Goal: Task Accomplishment & Management: Use online tool/utility

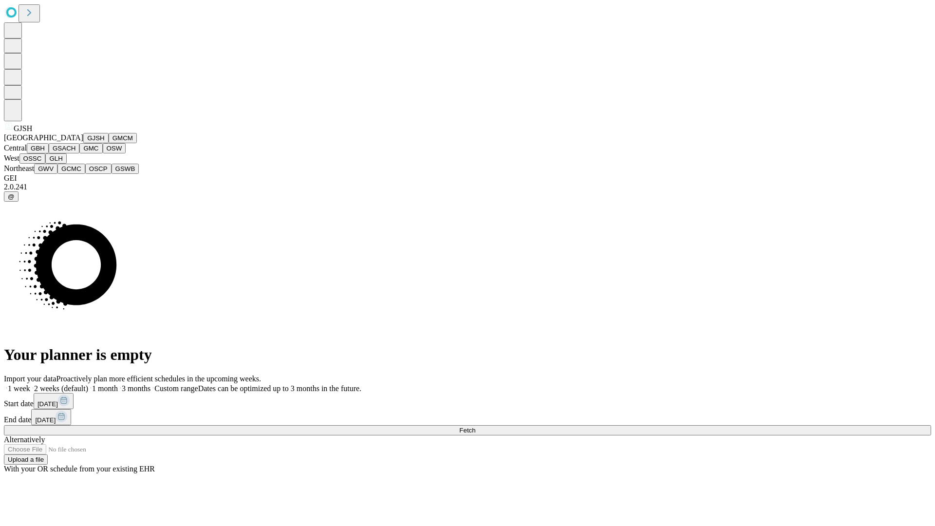
click at [83, 143] on button "GJSH" at bounding box center [95, 138] width 25 height 10
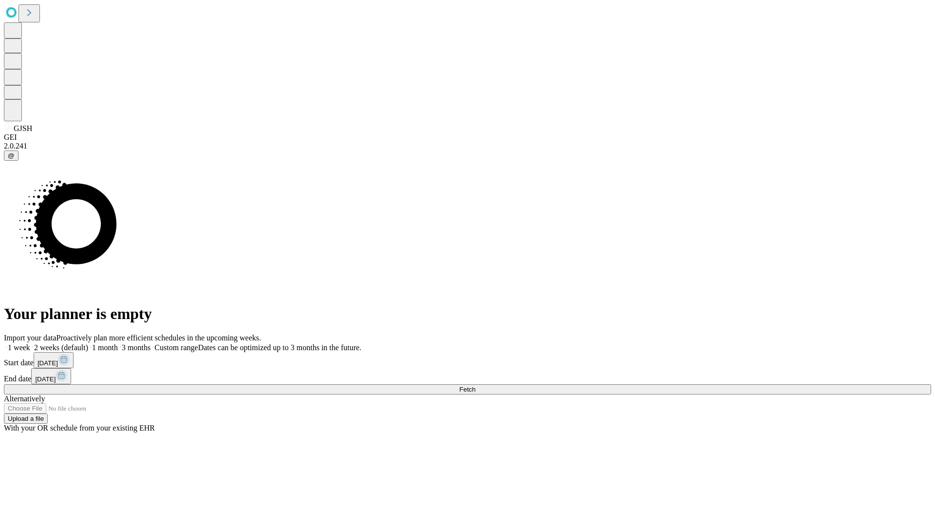
click at [88, 343] on label "2 weeks (default)" at bounding box center [59, 347] width 58 height 8
click at [476, 386] on span "Fetch" at bounding box center [467, 389] width 16 height 7
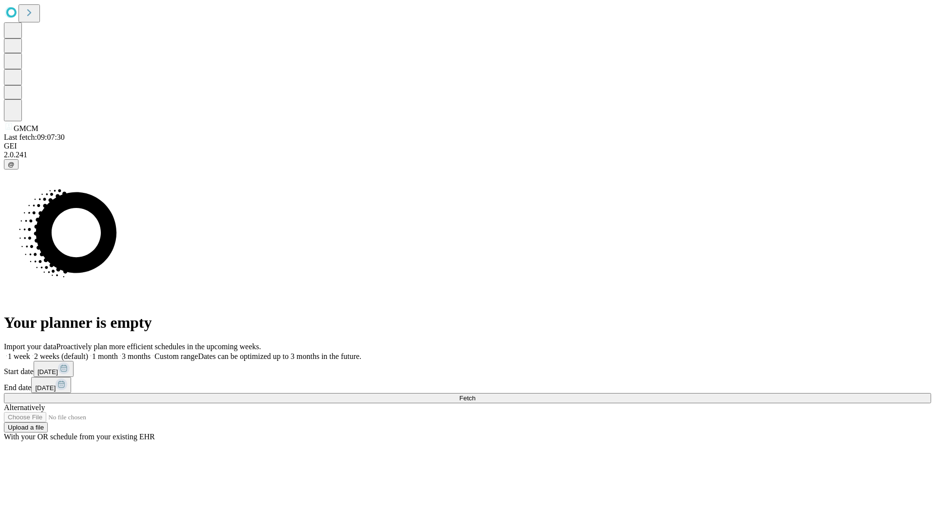
click at [88, 352] on label "2 weeks (default)" at bounding box center [59, 356] width 58 height 8
click at [476, 395] on span "Fetch" at bounding box center [467, 398] width 16 height 7
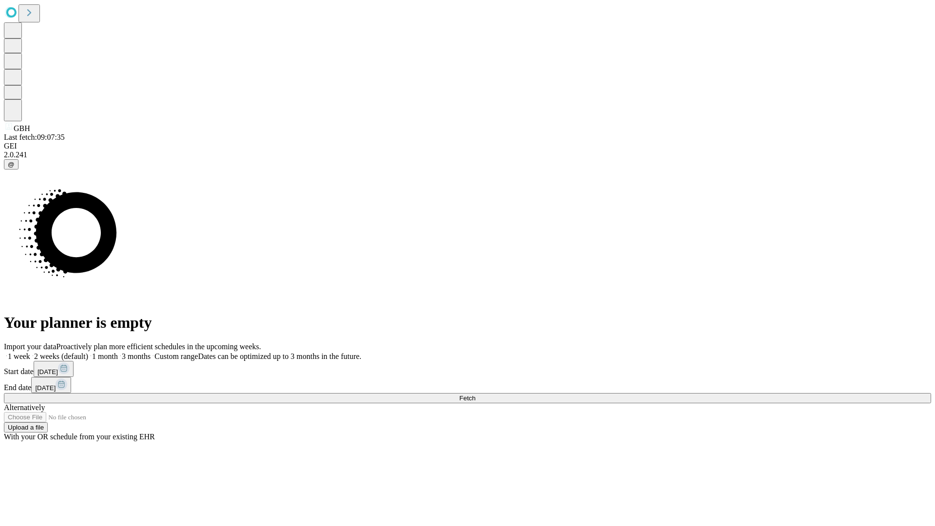
click at [88, 352] on label "2 weeks (default)" at bounding box center [59, 356] width 58 height 8
click at [476, 395] on span "Fetch" at bounding box center [467, 398] width 16 height 7
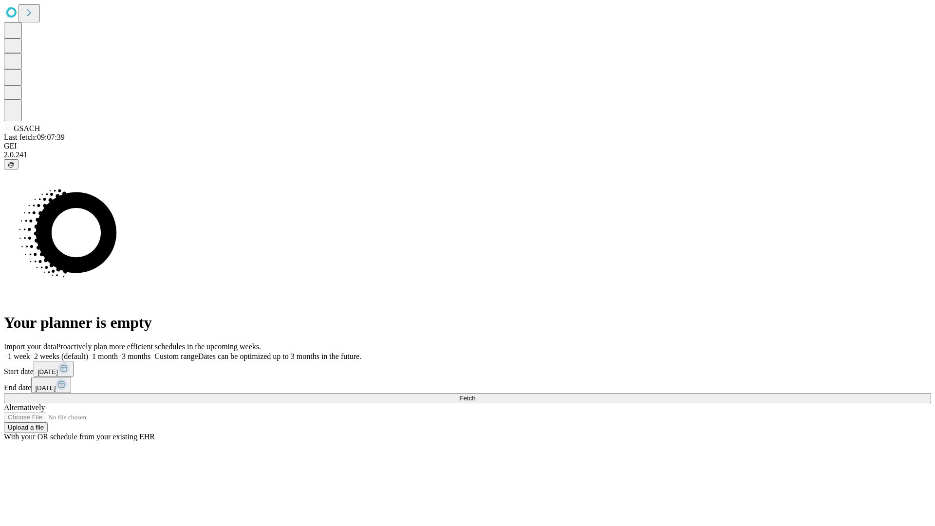
click at [88, 352] on label "2 weeks (default)" at bounding box center [59, 356] width 58 height 8
click at [476, 395] on span "Fetch" at bounding box center [467, 398] width 16 height 7
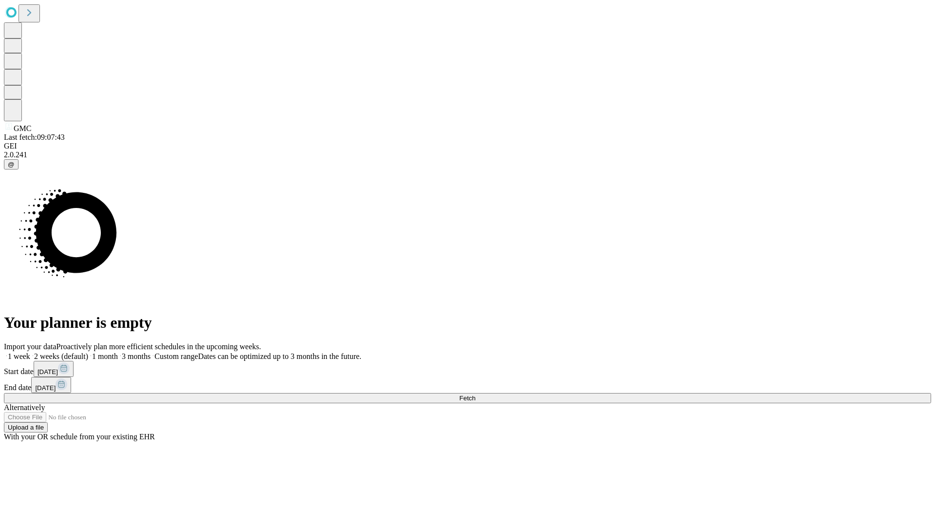
click at [88, 352] on label "2 weeks (default)" at bounding box center [59, 356] width 58 height 8
click at [476, 395] on span "Fetch" at bounding box center [467, 398] width 16 height 7
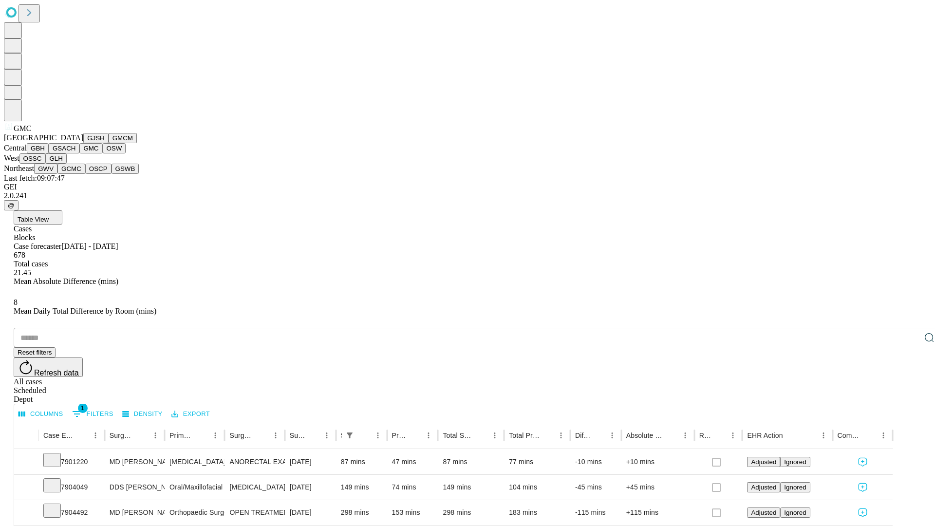
click at [103, 153] on button "OSW" at bounding box center [114, 148] width 23 height 10
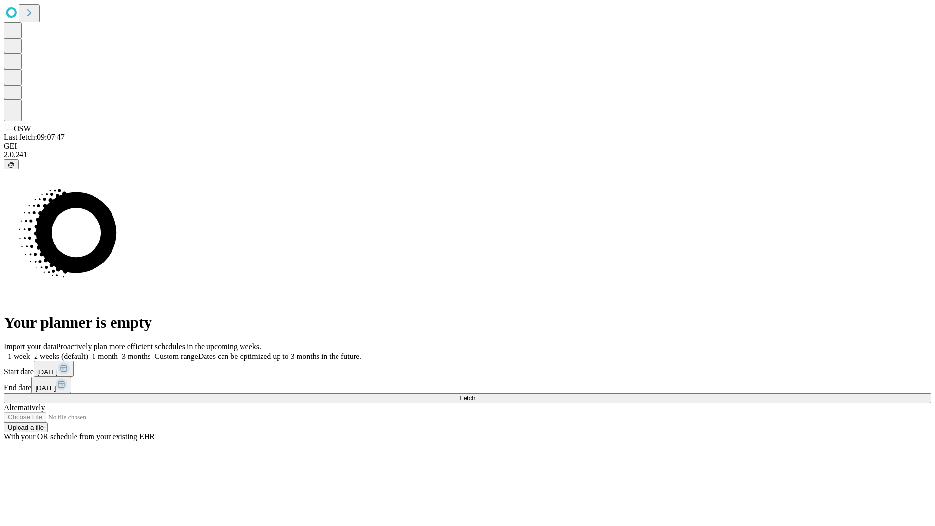
click at [88, 352] on label "2 weeks (default)" at bounding box center [59, 356] width 58 height 8
click at [476, 395] on span "Fetch" at bounding box center [467, 398] width 16 height 7
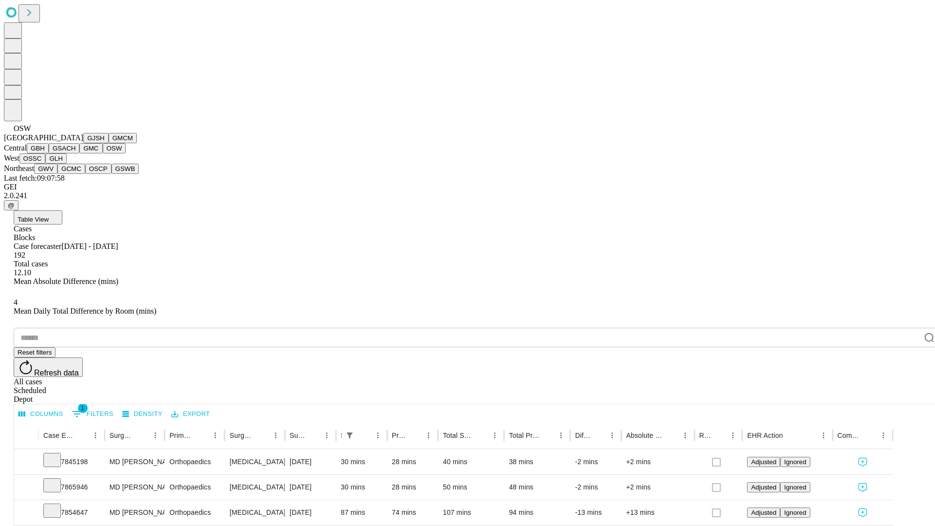
click at [46, 164] on button "OSSC" at bounding box center [32, 158] width 26 height 10
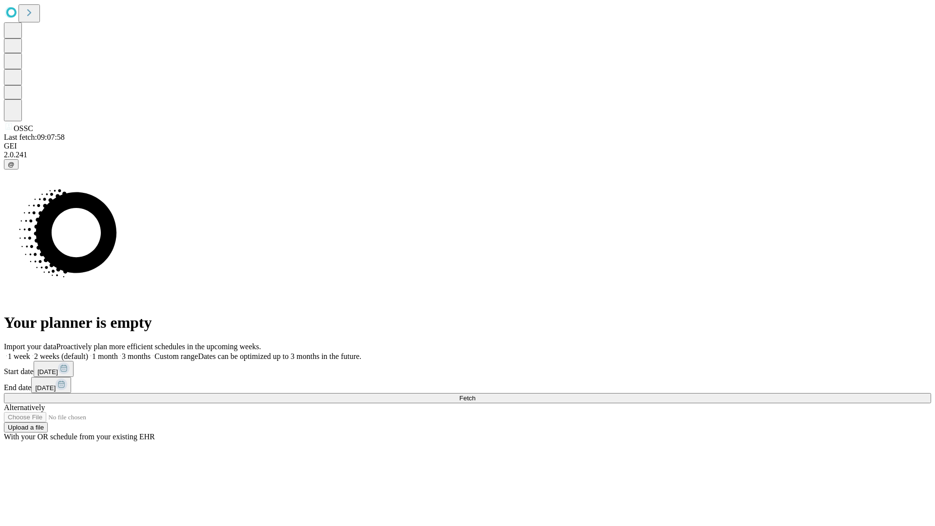
click at [88, 352] on label "2 weeks (default)" at bounding box center [59, 356] width 58 height 8
click at [476, 395] on span "Fetch" at bounding box center [467, 398] width 16 height 7
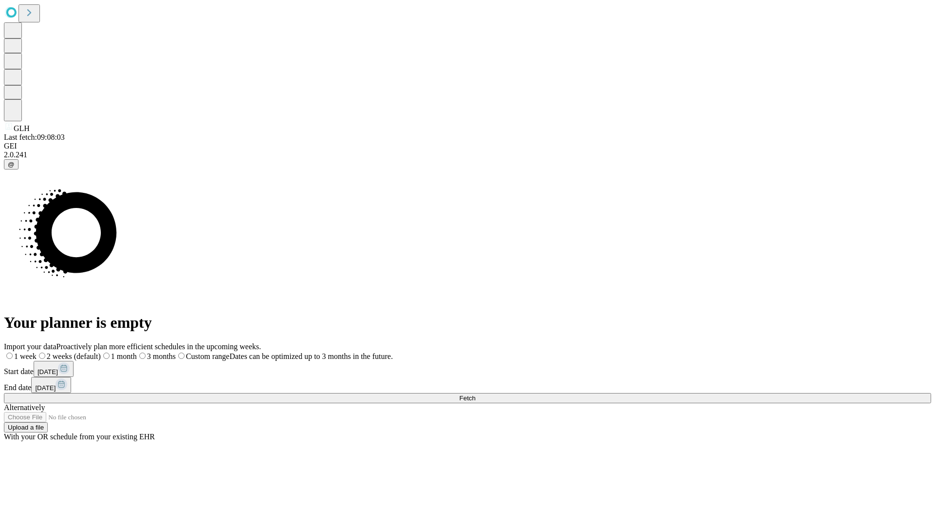
click at [101, 352] on label "2 weeks (default)" at bounding box center [69, 356] width 64 height 8
click at [476, 395] on span "Fetch" at bounding box center [467, 398] width 16 height 7
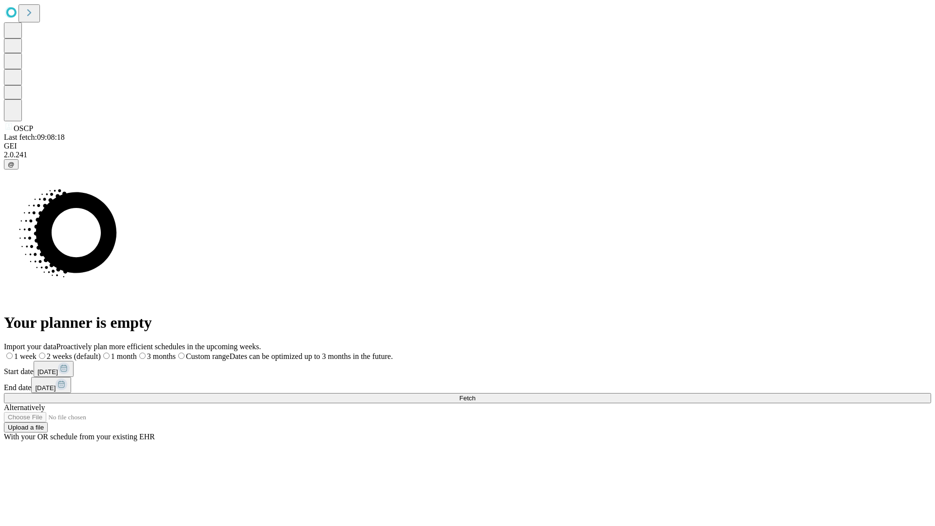
click at [101, 352] on label "2 weeks (default)" at bounding box center [69, 356] width 64 height 8
click at [476, 395] on span "Fetch" at bounding box center [467, 398] width 16 height 7
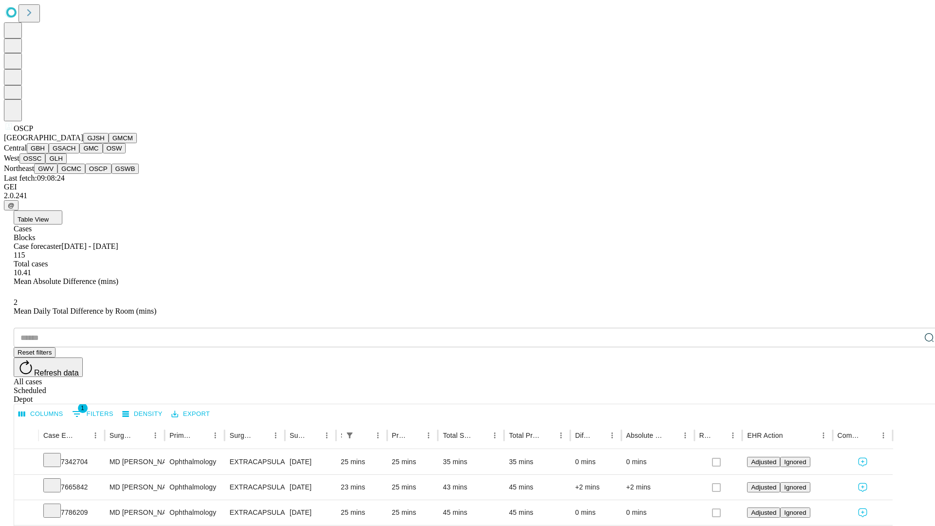
click at [112, 174] on button "GSWB" at bounding box center [126, 169] width 28 height 10
